Goal: Information Seeking & Learning: Understand process/instructions

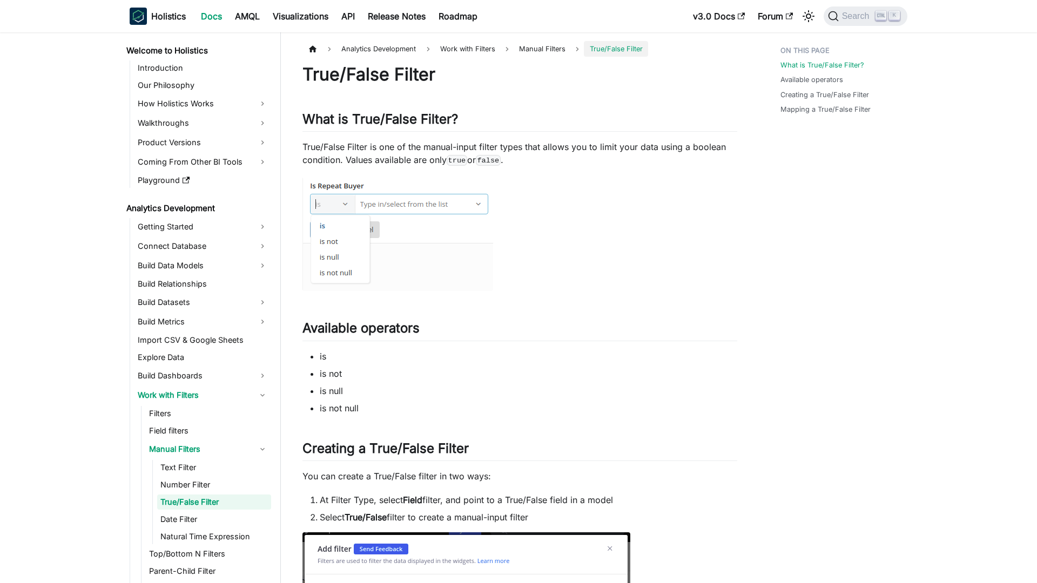
scroll to position [37, 0]
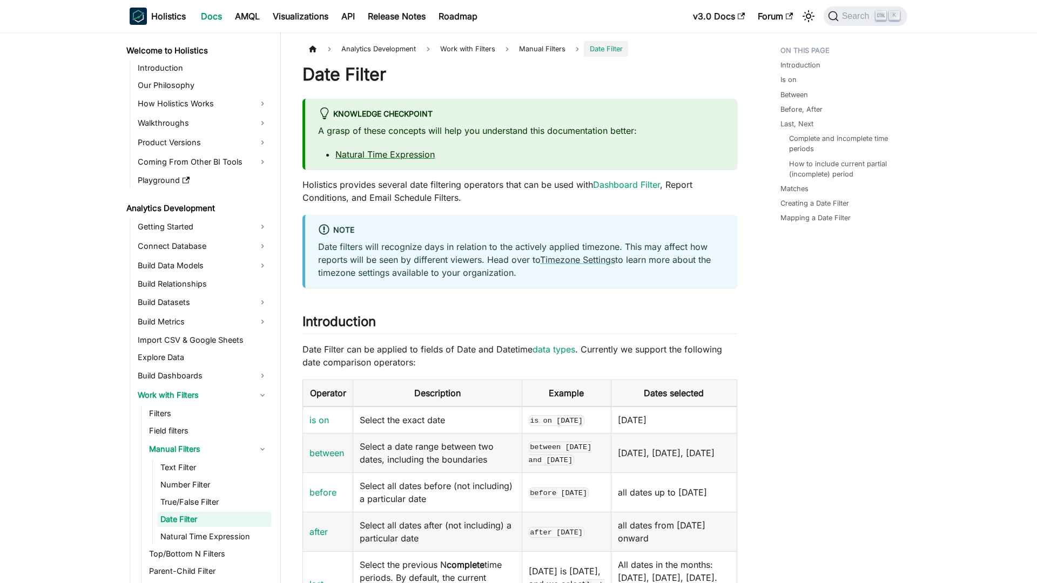
scroll to position [54, 0]
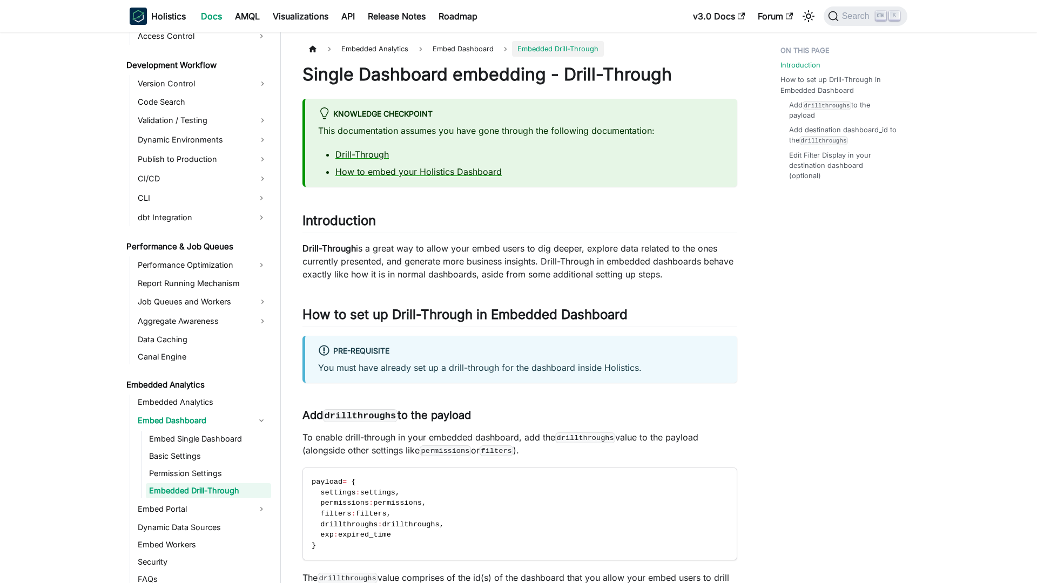
scroll to position [773, 0]
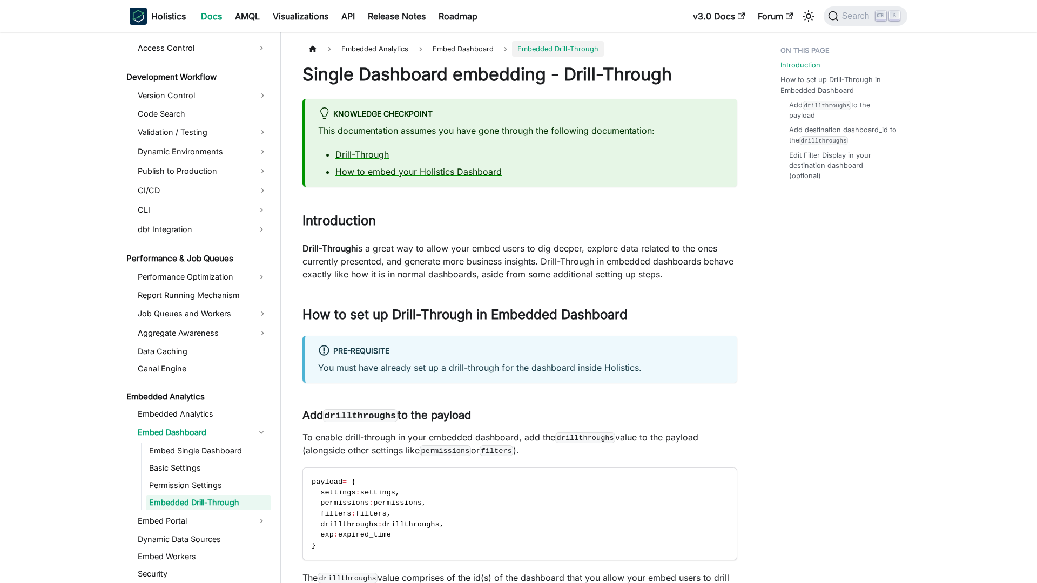
scroll to position [773, 0]
